Goal: Transaction & Acquisition: Purchase product/service

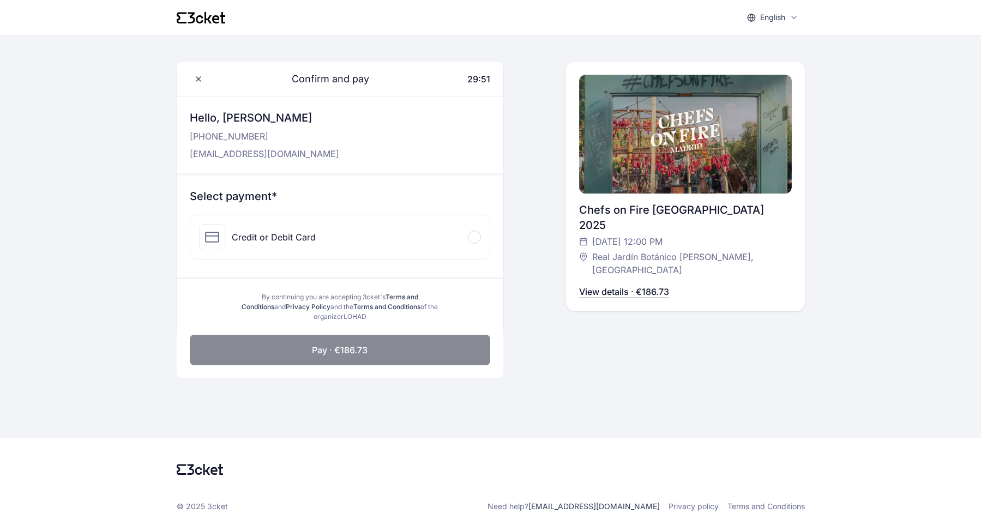
click at [477, 238] on div at bounding box center [474, 237] width 13 height 13
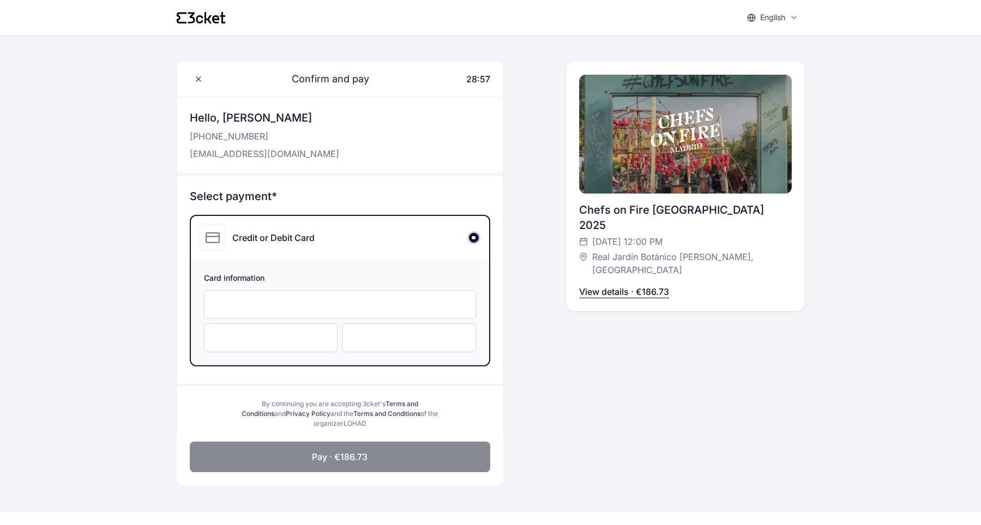
click at [272, 332] on div at bounding box center [271, 337] width 134 height 29
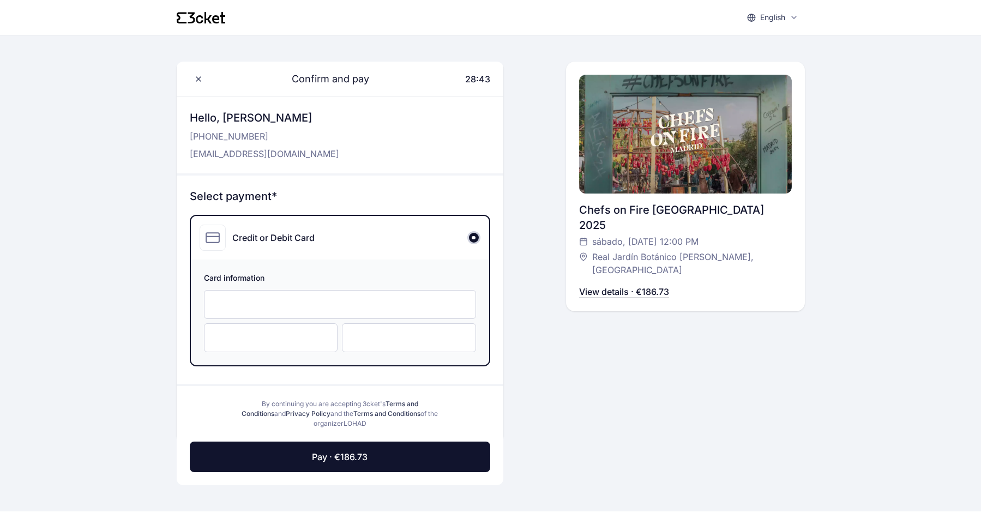
drag, startPoint x: 383, startPoint y: 462, endPoint x: 589, endPoint y: 378, distance: 222.5
click at [588, 376] on div "Confirm and pay 28:43 Hello, [PERSON_NAME] [PHONE_NUMBER] [EMAIL_ADDRESS][DOMAI…" at bounding box center [491, 260] width 628 height 450
click at [636, 285] on p "View details · €186.73" at bounding box center [624, 291] width 90 height 13
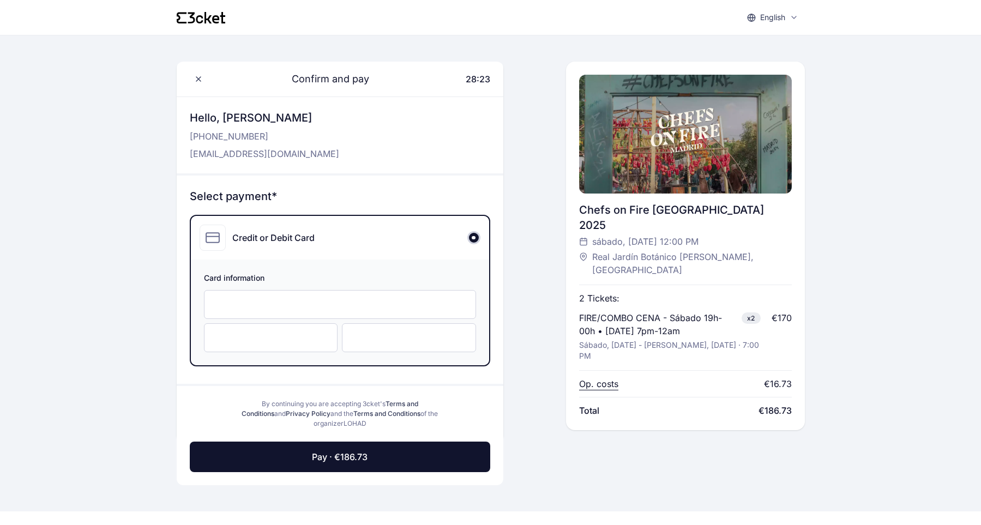
click at [603, 377] on p "Op. costs" at bounding box center [598, 383] width 39 height 13
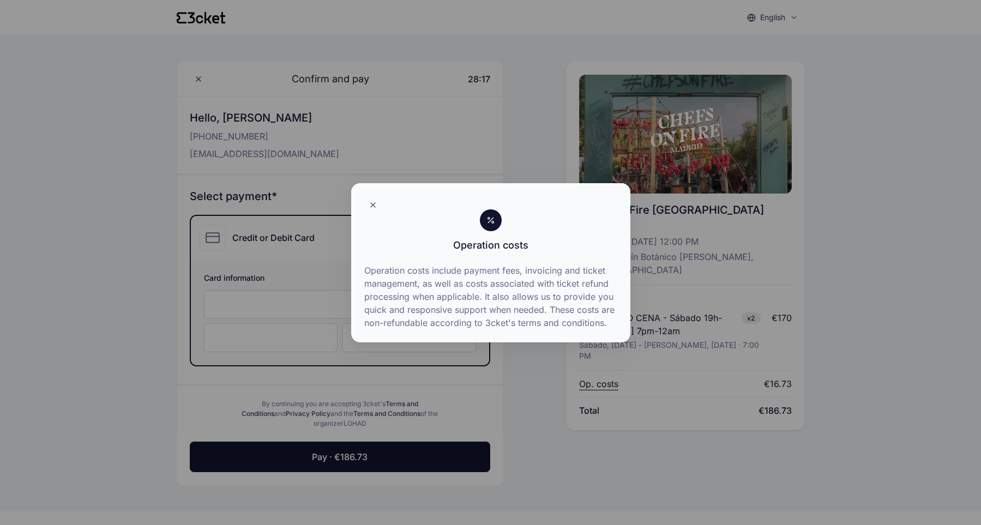
click at [610, 434] on div at bounding box center [490, 262] width 981 height 525
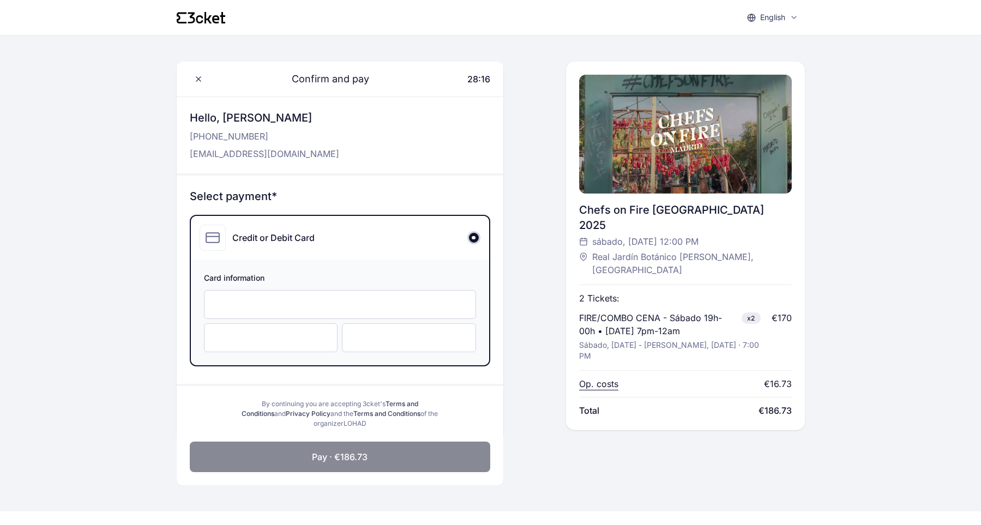
click at [446, 461] on button "Pay · €186.73" at bounding box center [340, 457] width 300 height 31
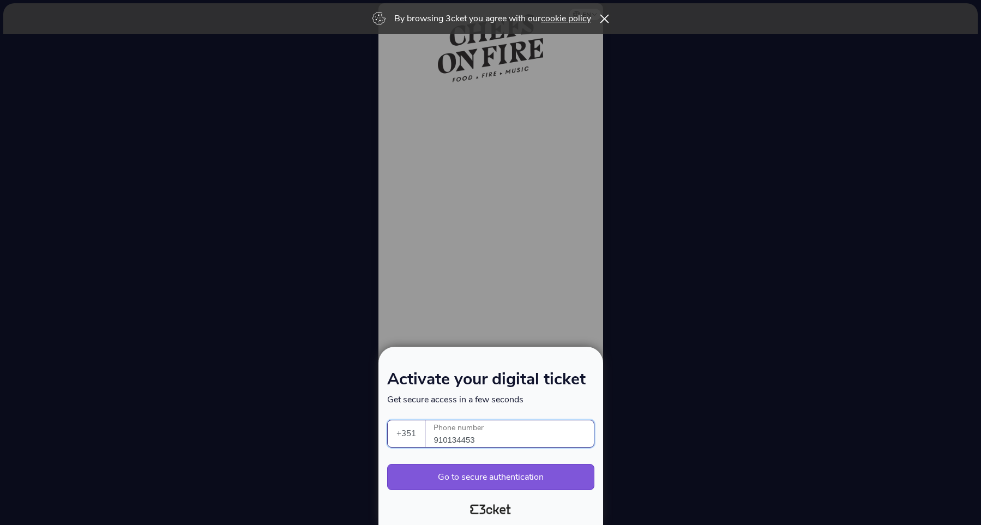
click at [609, 19] on icon at bounding box center [604, 18] width 9 height 9
